Goal: Task Accomplishment & Management: Complete application form

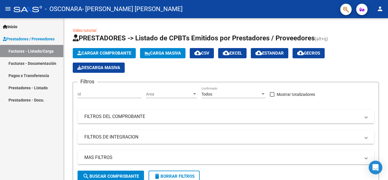
click at [54, 62] on link "Facturas - Documentación" at bounding box center [31, 63] width 63 height 12
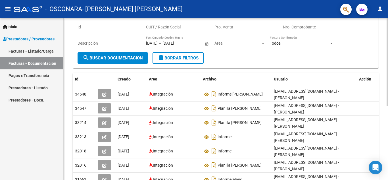
scroll to position [46, 0]
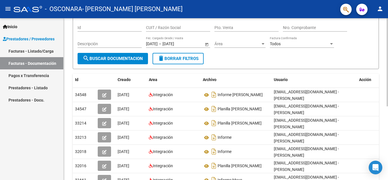
click at [388, 83] on div at bounding box center [386, 88] width 1 height 88
click at [42, 74] on link "Pagos x Transferencia" at bounding box center [31, 75] width 63 height 12
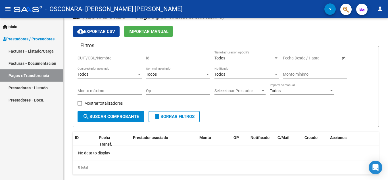
scroll to position [28, 0]
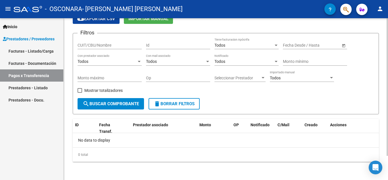
click at [388, 90] on div at bounding box center [386, 110] width 1 height 137
click at [388, 119] on div at bounding box center [386, 110] width 1 height 137
click at [388, 140] on div at bounding box center [386, 110] width 1 height 137
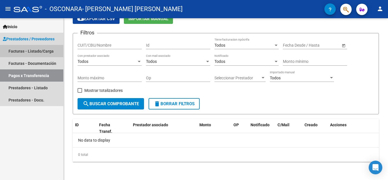
click at [39, 49] on link "Facturas - Listado/Carga" at bounding box center [31, 51] width 63 height 12
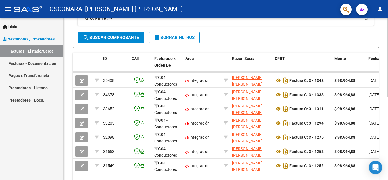
scroll to position [139, 0]
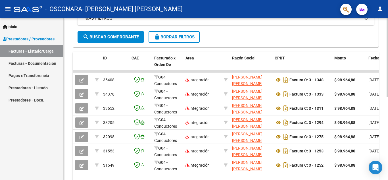
click at [388, 105] on div at bounding box center [386, 127] width 1 height 79
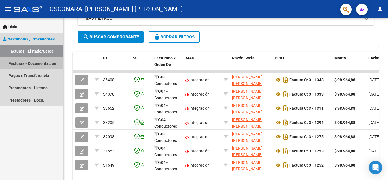
click at [46, 62] on link "Facturas - Documentación" at bounding box center [31, 63] width 63 height 12
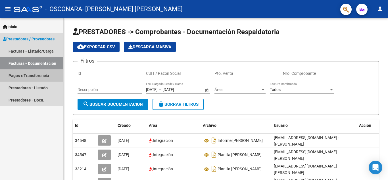
click at [40, 72] on link "Pagos x Transferencia" at bounding box center [31, 75] width 63 height 12
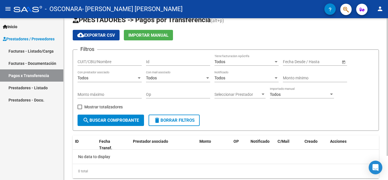
scroll to position [11, 0]
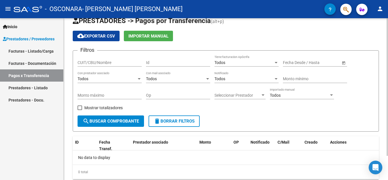
click at [387, 45] on div at bounding box center [386, 96] width 1 height 137
click at [379, 7] on mat-icon "person" at bounding box center [380, 8] width 7 height 7
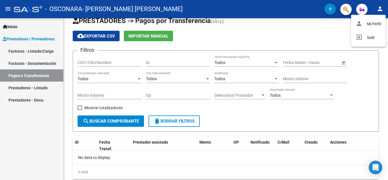
click at [379, 7] on div at bounding box center [194, 90] width 388 height 180
click at [379, 8] on mat-icon "person" at bounding box center [380, 8] width 7 height 7
click at [379, 8] on div at bounding box center [194, 90] width 388 height 180
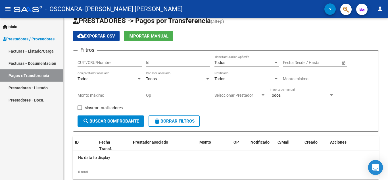
click at [374, 168] on icon "Open Intercom Messenger" at bounding box center [375, 167] width 7 height 7
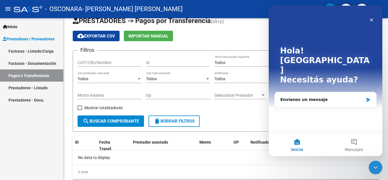
scroll to position [0, 0]
click at [314, 97] on div "Envíanos un mensaje" at bounding box center [321, 100] width 83 height 6
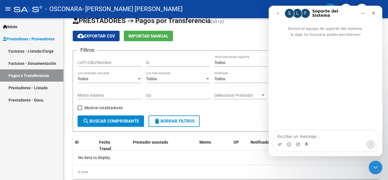
click at [315, 136] on textarea "Escribe un mensaje..." at bounding box center [325, 135] width 104 height 10
type textarea "b"
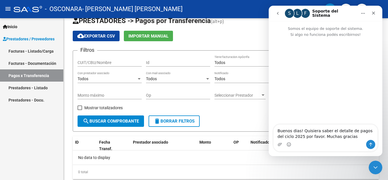
type textarea "Buenos dias! Quisiera saber el detalle de pagos del ciclo 2025 por favor. Mucha…"
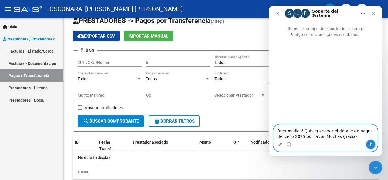
click at [371, 145] on icon "Enviar un mensaje…" at bounding box center [370, 144] width 5 height 5
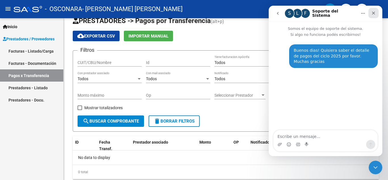
click at [373, 14] on icon "Cerrar" at bounding box center [373, 13] width 5 height 5
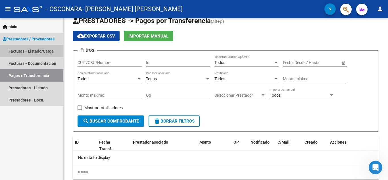
click at [21, 53] on link "Facturas - Listado/Carga" at bounding box center [31, 51] width 63 height 12
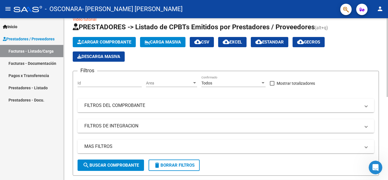
click at [110, 41] on span "Cargar Comprobante" at bounding box center [104, 41] width 54 height 5
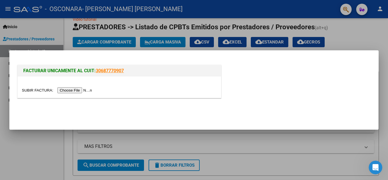
click at [86, 89] on input "file" at bounding box center [58, 90] width 72 height 6
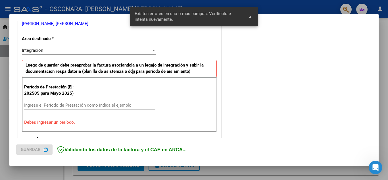
scroll to position [129, 0]
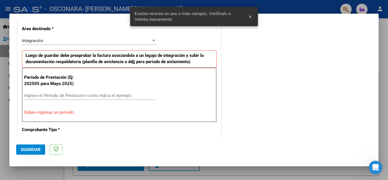
click at [83, 95] on input "Ingrese el Período de Prestación como indica el ejemplo" at bounding box center [89, 95] width 131 height 5
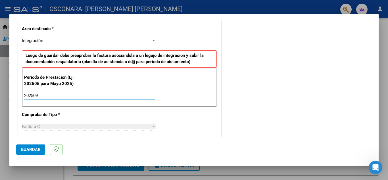
type input "202509"
click at [32, 151] on span "Guardar" at bounding box center [31, 149] width 20 height 5
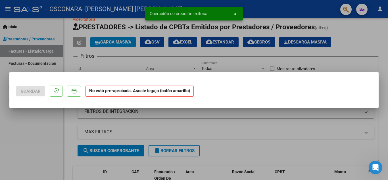
scroll to position [0, 0]
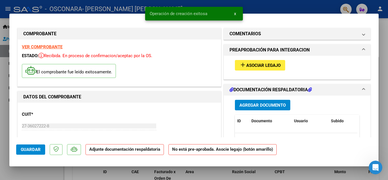
click at [274, 65] on span "Asociar Legajo" at bounding box center [263, 65] width 34 height 5
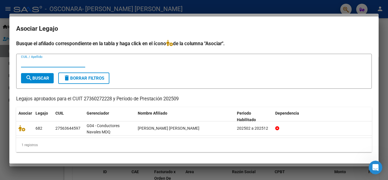
click at [52, 62] on input "CUIL / Apellido" at bounding box center [53, 62] width 64 height 5
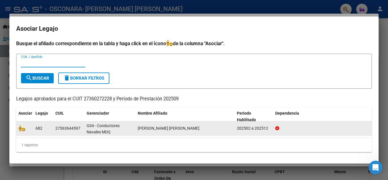
click at [243, 127] on div "202502 a 202512" at bounding box center [254, 128] width 34 height 7
click at [183, 127] on span "[PERSON_NAME] [PERSON_NAME]" at bounding box center [169, 128] width 62 height 5
click at [116, 130] on div "G04 - Conductores Navales MDQ" at bounding box center [110, 128] width 47 height 12
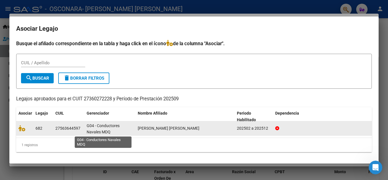
click at [99, 126] on span "G04 - Conductores Navales MDQ" at bounding box center [103, 128] width 33 height 11
click at [59, 129] on div "27563644597" at bounding box center [67, 128] width 25 height 7
click at [40, 129] on span "682" at bounding box center [38, 128] width 7 height 5
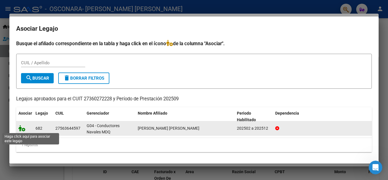
click at [21, 126] on icon at bounding box center [21, 128] width 7 height 6
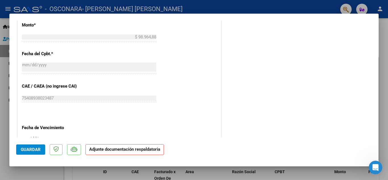
scroll to position [392, 0]
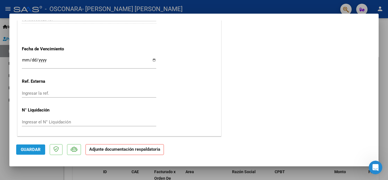
click at [37, 146] on button "Guardar" at bounding box center [30, 149] width 29 height 10
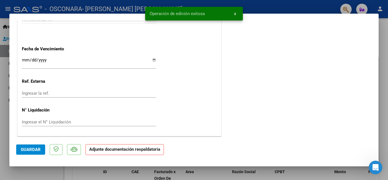
click at [384, 45] on div at bounding box center [194, 90] width 388 height 180
type input "$ 0,00"
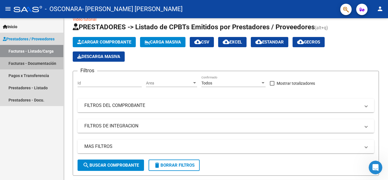
click at [38, 61] on link "Facturas - Documentación" at bounding box center [31, 63] width 63 height 12
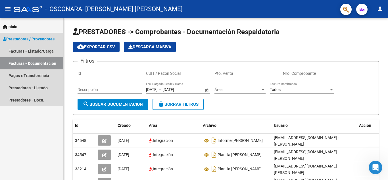
click at [41, 64] on link "Facturas - Documentación" at bounding box center [31, 63] width 63 height 12
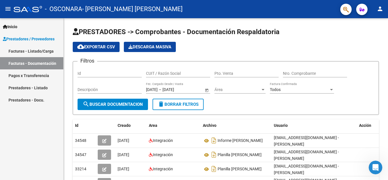
click at [42, 49] on link "Facturas - Listado/Carga" at bounding box center [31, 51] width 63 height 12
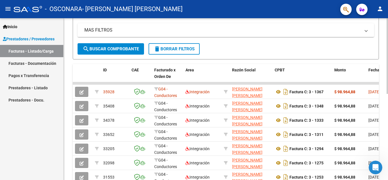
scroll to position [127, 0]
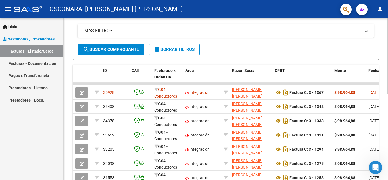
click at [388, 118] on div at bounding box center [386, 117] width 1 height 76
click at [386, 178] on div "Video tutorial PRESTADORES -> Listado de CPBTs Emitidos por Prestadores / Prove…" at bounding box center [226, 63] width 324 height 342
drag, startPoint x: 373, startPoint y: 83, endPoint x: 388, endPoint y: 82, distance: 15.1
click at [388, 82] on div "Video tutorial PRESTADORES -> Listado de CPBTs Emitidos por Prestadores / Prove…" at bounding box center [227, 63] width 326 height 342
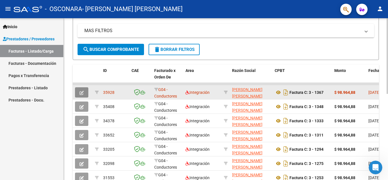
click at [82, 91] on icon "button" at bounding box center [82, 93] width 4 height 4
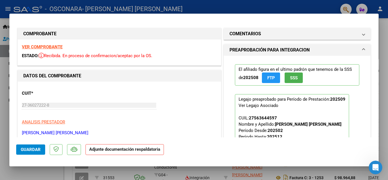
click at [128, 150] on strong "Adjunte documentación respaldatoria" at bounding box center [124, 149] width 71 height 5
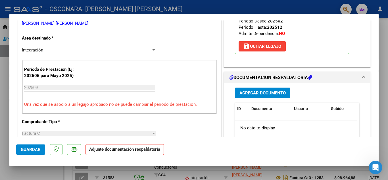
scroll to position [106, 0]
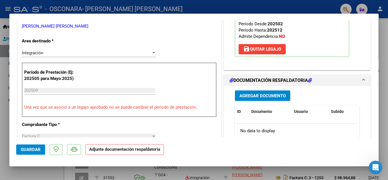
click at [267, 95] on span "Agregar Documento" at bounding box center [262, 95] width 46 height 5
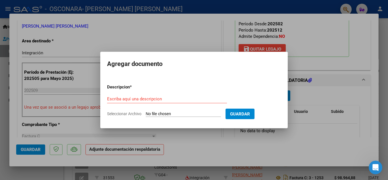
click at [179, 114] on input "Seleccionar Archivo" at bounding box center [183, 113] width 75 height 5
type input "C:\fakepath\planilla [PERSON_NAME].pdf"
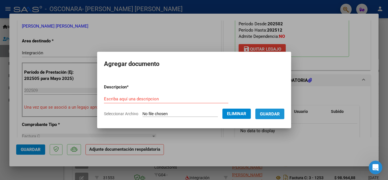
click at [273, 115] on span "Guardar" at bounding box center [270, 113] width 20 height 5
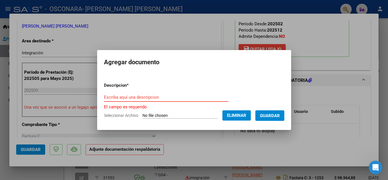
click at [165, 97] on input "Escriba aquí una descripcion" at bounding box center [166, 97] width 124 height 5
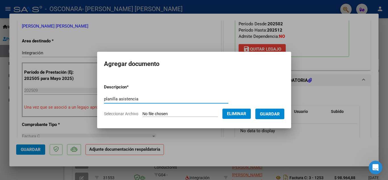
type input "planilla asistencia"
click at [276, 107] on form "Descripcion * planilla asistencia Escriba aquí una descripcion Seleccionar Arch…" at bounding box center [194, 100] width 180 height 41
click at [275, 116] on button "Guardar" at bounding box center [269, 113] width 29 height 11
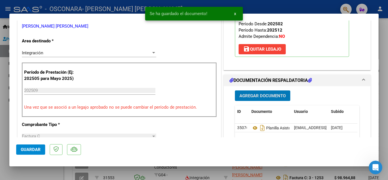
click at [265, 98] on span "Agregar Documento" at bounding box center [262, 95] width 46 height 5
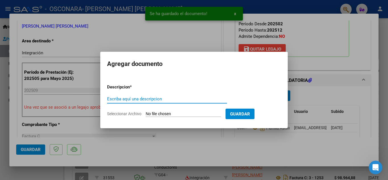
click at [185, 98] on input "Escriba aquí una descripcion" at bounding box center [167, 98] width 120 height 5
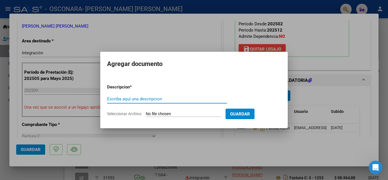
click at [155, 95] on div "Escriba aquí una descripcion" at bounding box center [167, 99] width 120 height 9
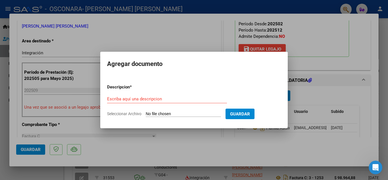
click at [158, 110] on form "Descripcion * Escriba aquí una descripcion Seleccionar Archivo Guardar" at bounding box center [194, 100] width 174 height 41
click at [156, 115] on input "Seleccionar Archivo" at bounding box center [183, 113] width 75 height 5
click at [189, 110] on form "Descripcion * Escriba aquí una descripcion Seleccionar Archivo Guardar" at bounding box center [194, 100] width 174 height 41
click at [187, 113] on input "Seleccionar Archivo" at bounding box center [183, 113] width 75 height 5
type input "C:\fakepath\INFORME [PERSON_NAME].docx"
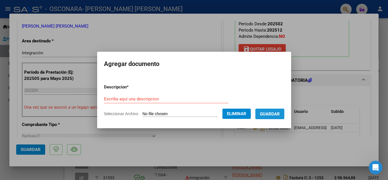
click at [276, 115] on span "Guardar" at bounding box center [270, 113] width 20 height 5
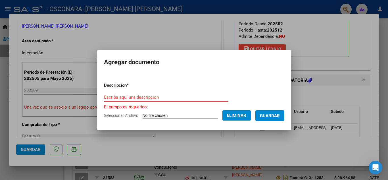
click at [170, 97] on input "Escriba aquí una descripcion" at bounding box center [166, 97] width 124 height 5
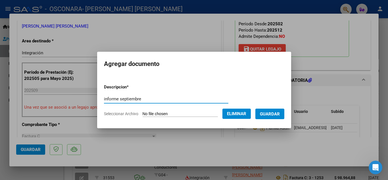
type input "informe septiembre"
click at [271, 116] on span "Guardar" at bounding box center [270, 113] width 20 height 5
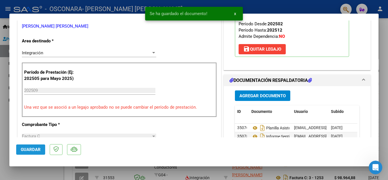
click at [34, 150] on span "Guardar" at bounding box center [31, 149] width 20 height 5
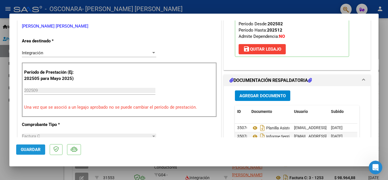
click at [18, 148] on button "Guardar" at bounding box center [30, 149] width 29 height 10
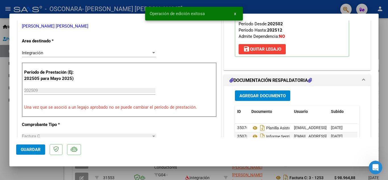
click at [382, 28] on div at bounding box center [194, 90] width 388 height 180
type input "$ 0,00"
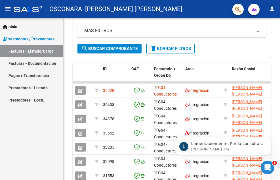
scroll to position [54, 0]
